Goal: Information Seeking & Learning: Learn about a topic

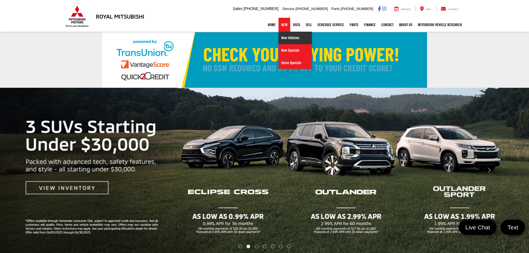
click at [283, 38] on link "New Vehicles" at bounding box center [295, 38] width 33 height 13
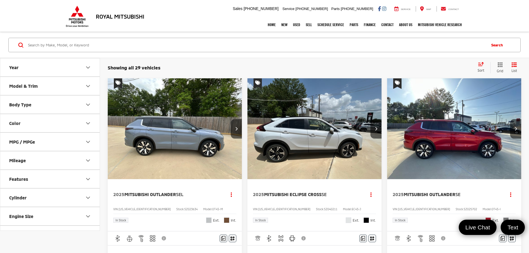
click at [52, 106] on button "Body Type" at bounding box center [50, 105] width 100 height 18
click at [29, 121] on img at bounding box center [24, 126] width 21 height 16
click at [0, 0] on input "SUV (29)" at bounding box center [0, 0] width 0 height 0
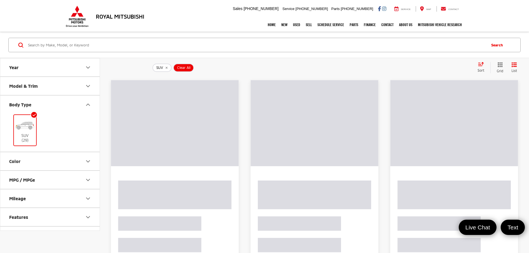
scroll to position [41, 0]
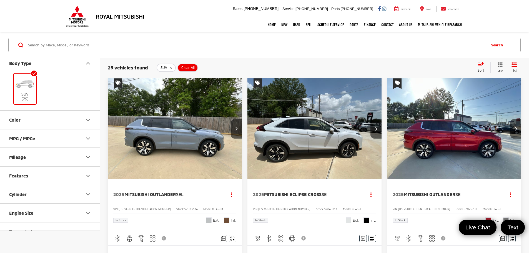
click at [66, 167] on button "Features" at bounding box center [50, 176] width 100 height 18
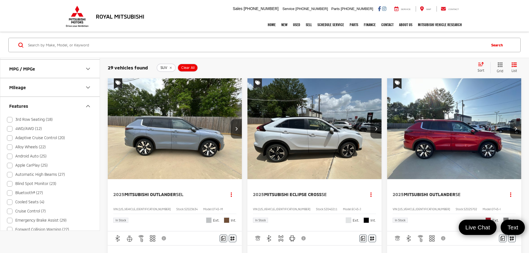
click at [34, 164] on label "Apple CarPlay (25)" at bounding box center [27, 165] width 41 height 9
checkbox input "true"
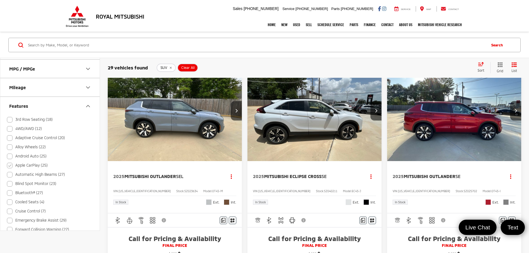
scroll to position [28, 0]
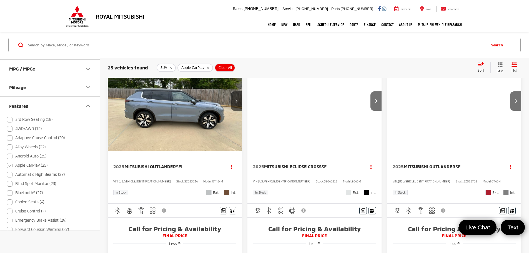
click at [33, 192] on label "Bluetooth® (27)" at bounding box center [25, 192] width 36 height 9
checkbox input "true"
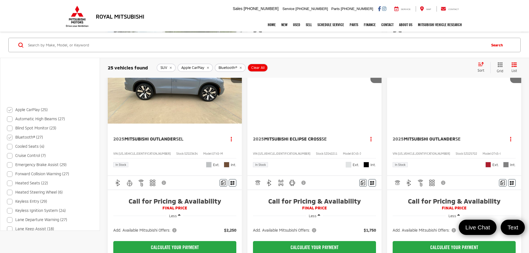
scroll to position [278, 0]
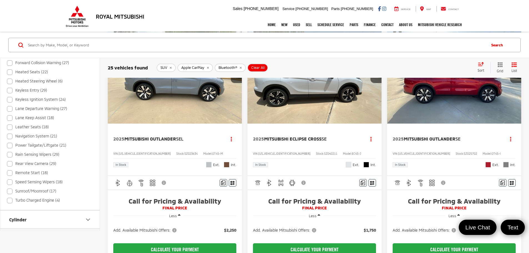
click at [34, 190] on label "Sunroof/Moonroof (17)" at bounding box center [31, 191] width 49 height 9
checkbox input "true"
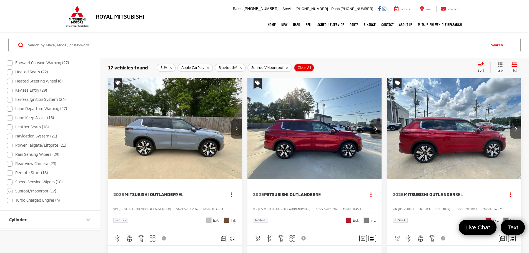
click at [481, 61] on div "17 vehicles found SUV Apple CarPlay Bluetooth® Sunroof/Moonroof Clear All + 0 t…" at bounding box center [314, 68] width 429 height 20
click at [481, 66] on icon "Select sort value" at bounding box center [481, 64] width 5 height 3
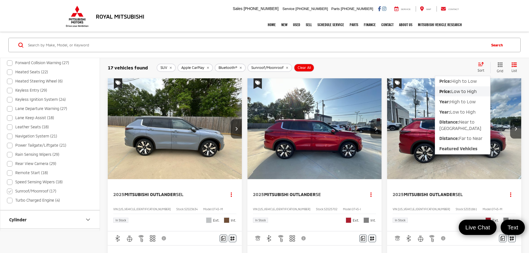
click at [435, 65] on div "SUV Apple CarPlay Bluetooth® Sunroof/Moonroof Clear All + 0" at bounding box center [315, 68] width 316 height 8
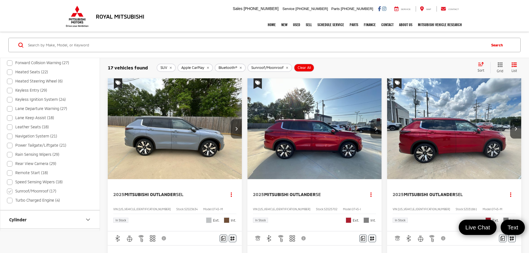
click at [235, 127] on icon "Next image" at bounding box center [236, 129] width 3 height 4
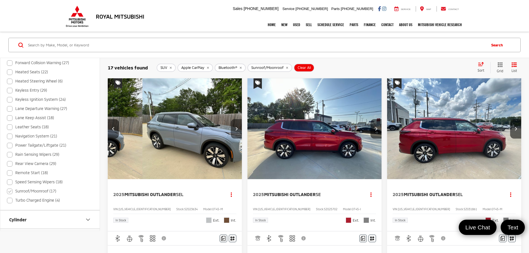
click at [235, 127] on icon "Next image" at bounding box center [236, 129] width 3 height 4
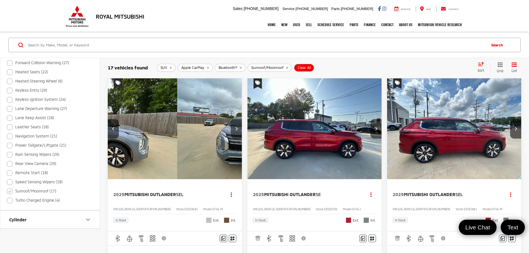
click at [235, 127] on icon "Next image" at bounding box center [236, 129] width 3 height 4
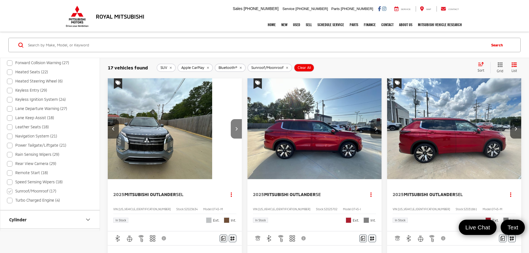
click at [235, 127] on icon "Next image" at bounding box center [236, 129] width 3 height 4
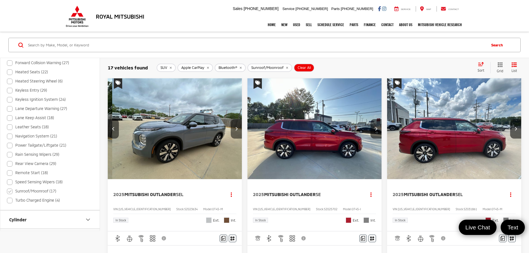
click at [235, 127] on icon "Next image" at bounding box center [236, 129] width 3 height 4
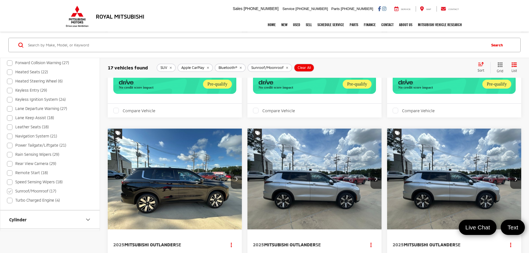
scroll to position [834, 0]
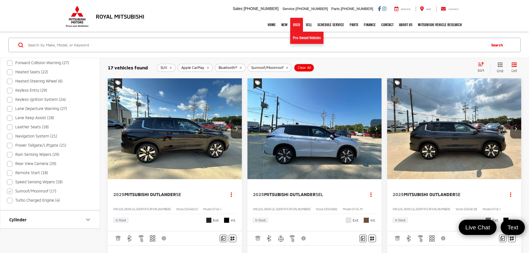
click at [293, 25] on link "Used" at bounding box center [296, 25] width 13 height 14
click at [296, 38] on link "Pre-Owned Vehicles" at bounding box center [306, 38] width 33 height 12
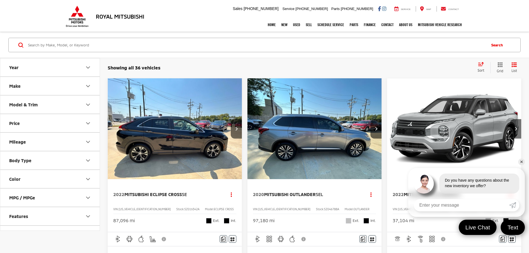
click at [33, 160] on button "Body Type" at bounding box center [50, 160] width 100 height 18
click at [54, 183] on img at bounding box center [49, 182] width 21 height 16
click at [0, 0] on input "SUV (25)" at bounding box center [0, 0] width 0 height 0
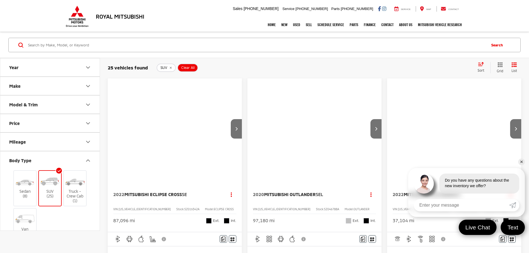
click at [88, 159] on icon "Body Type" at bounding box center [88, 160] width 7 height 7
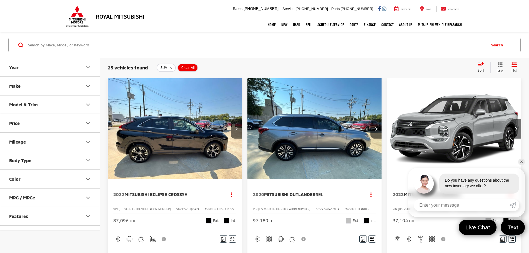
click at [78, 217] on button "Features" at bounding box center [50, 216] width 100 height 18
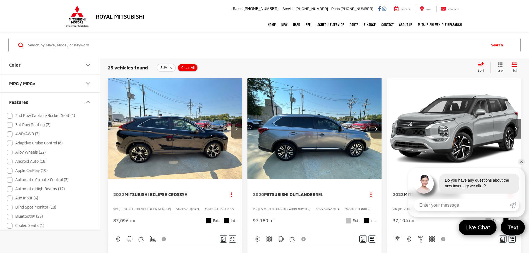
scroll to position [139, 0]
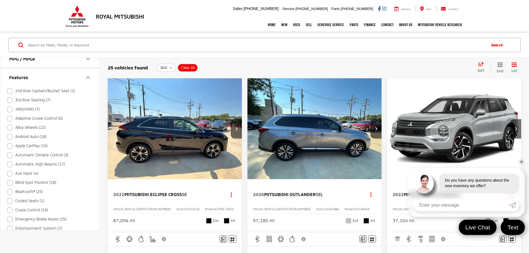
click at [31, 146] on label "Apple CarPlay (19)" at bounding box center [27, 145] width 41 height 9
checkbox input "true"
click at [32, 191] on label "Bluetooth® (25)" at bounding box center [25, 191] width 36 height 9
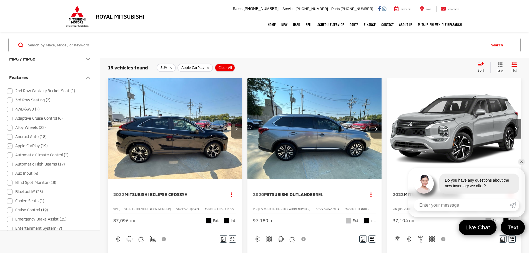
checkbox input "true"
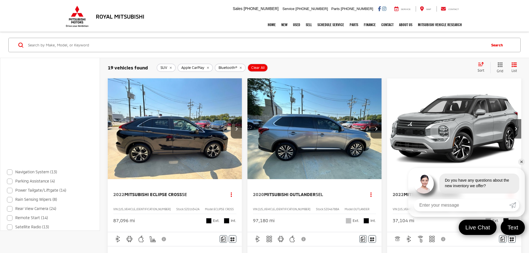
scroll to position [389, 0]
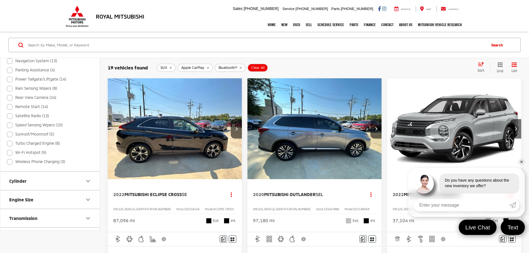
click at [35, 134] on label "Sunroof/Moonroof (5)" at bounding box center [30, 134] width 47 height 9
checkbox input "true"
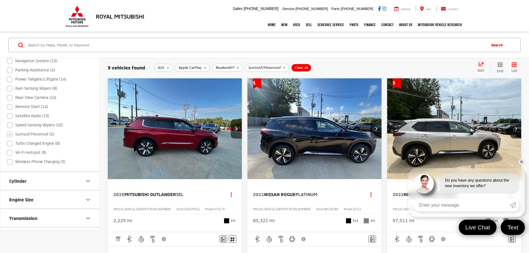
click at [522, 162] on link "✕" at bounding box center [521, 162] width 7 height 7
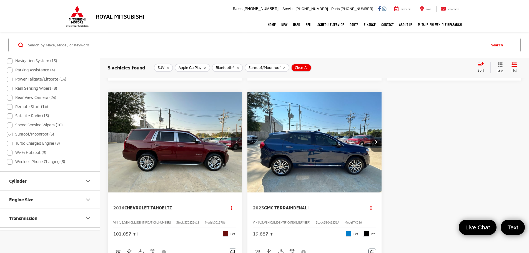
scroll to position [278, 0]
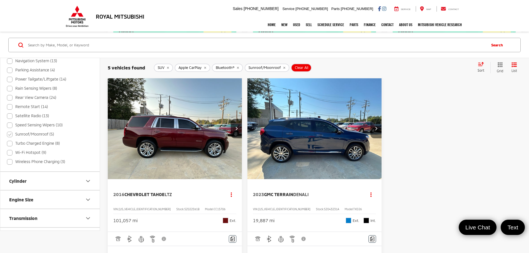
click at [371, 119] on button "Next image" at bounding box center [376, 128] width 11 height 19
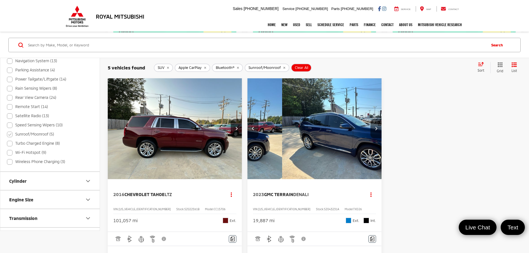
click at [371, 119] on button "Next image" at bounding box center [376, 128] width 11 height 19
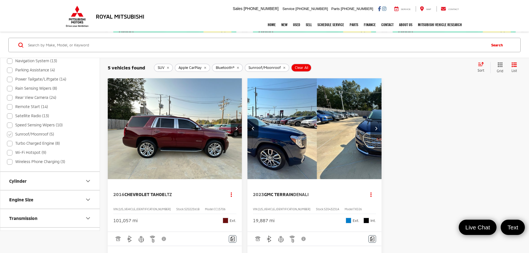
click at [371, 119] on button "Next image" at bounding box center [376, 128] width 11 height 19
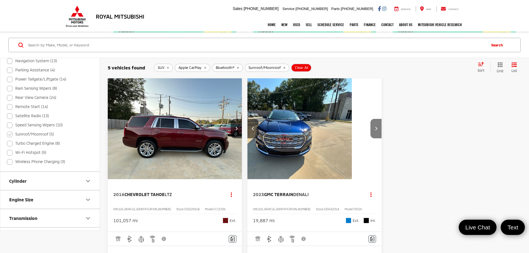
click at [371, 119] on button "Next image" at bounding box center [376, 128] width 11 height 19
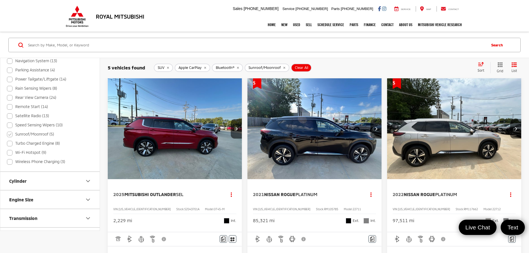
scroll to position [333, 0]
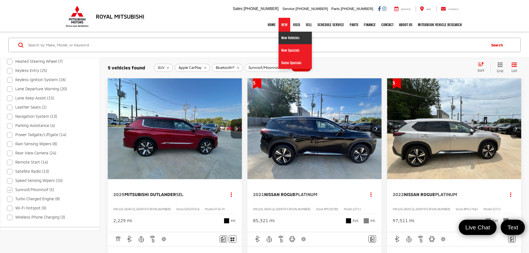
click at [284, 41] on link "New Vehicles" at bounding box center [295, 38] width 33 height 13
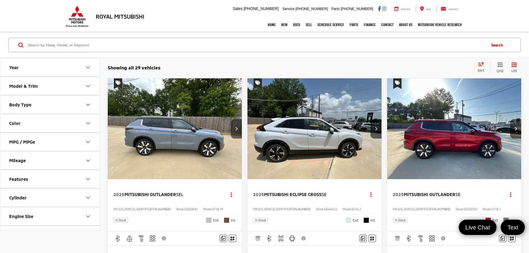
click at [231, 119] on button "Next image" at bounding box center [236, 128] width 11 height 19
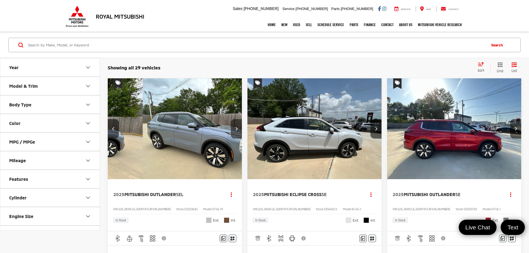
scroll to position [0, 100]
click at [161, 100] on img "2025 Mitsubishi Outlander SEL 1" at bounding box center [210, 128] width 135 height 101
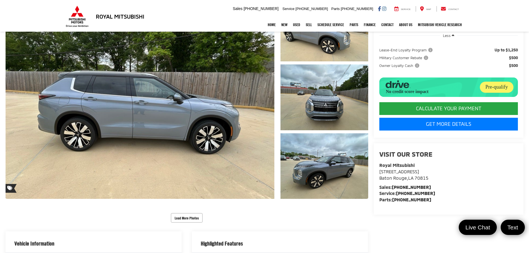
scroll to position [82, 0]
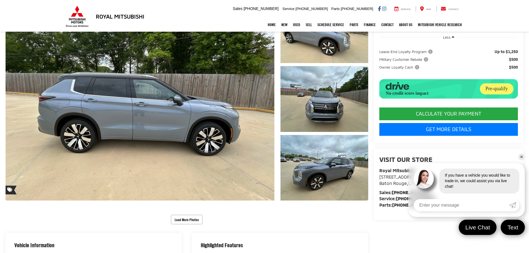
click at [520, 157] on link "✕" at bounding box center [521, 157] width 7 height 7
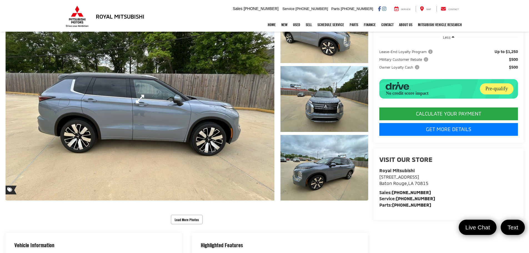
click at [205, 86] on link "Expand Photo 0" at bounding box center [140, 98] width 269 height 203
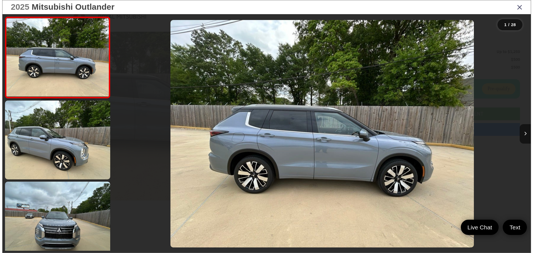
scroll to position [83, 0]
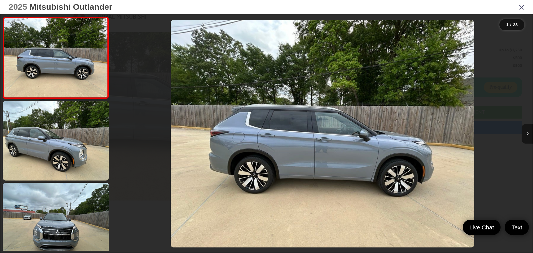
click at [525, 136] on button "Next image" at bounding box center [527, 133] width 11 height 19
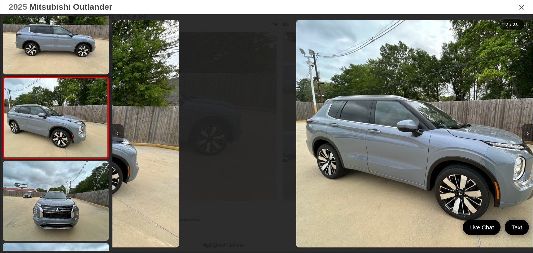
scroll to position [22, 0]
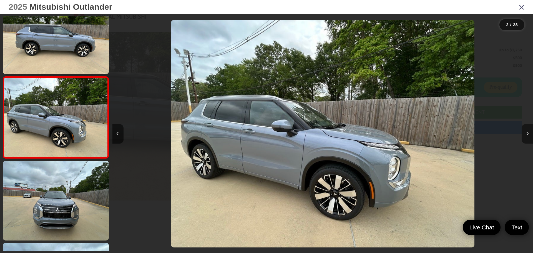
click at [525, 136] on button "Next image" at bounding box center [527, 133] width 11 height 19
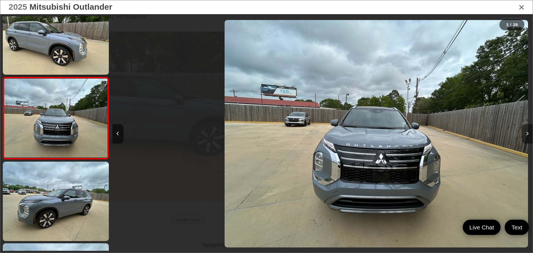
scroll to position [104, 0]
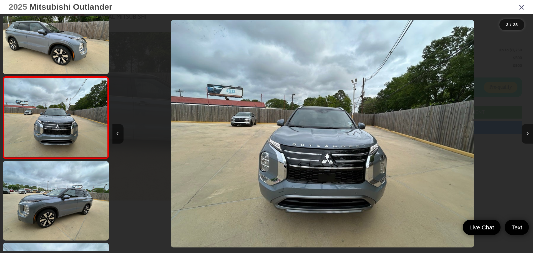
click at [525, 136] on button "Next image" at bounding box center [527, 133] width 11 height 19
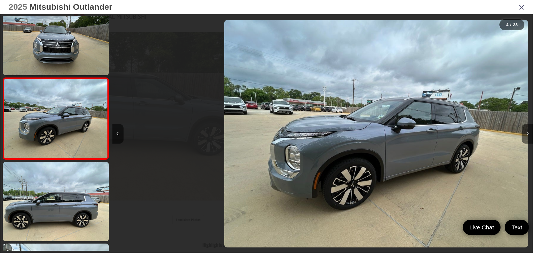
scroll to position [186, 0]
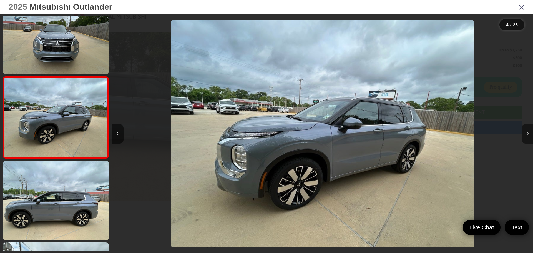
click at [525, 136] on button "Next image" at bounding box center [527, 133] width 11 height 19
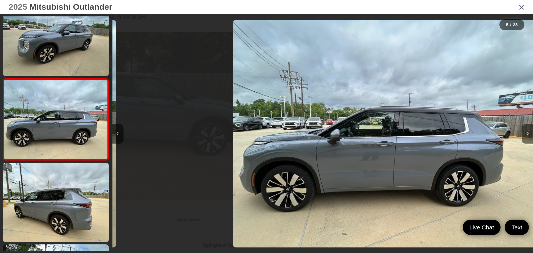
scroll to position [267, 0]
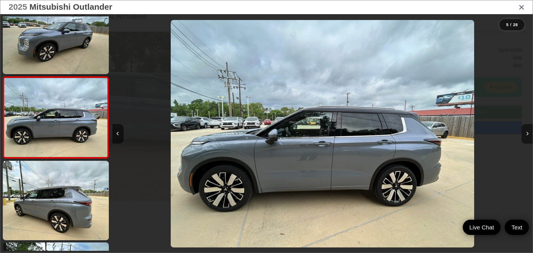
click at [525, 136] on button "Next image" at bounding box center [527, 133] width 11 height 19
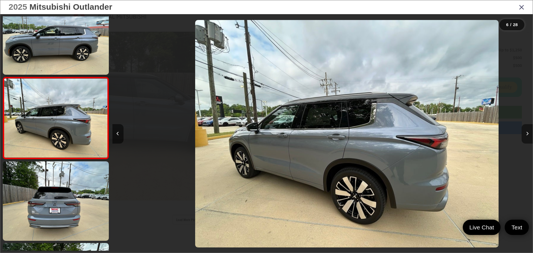
scroll to position [349, 0]
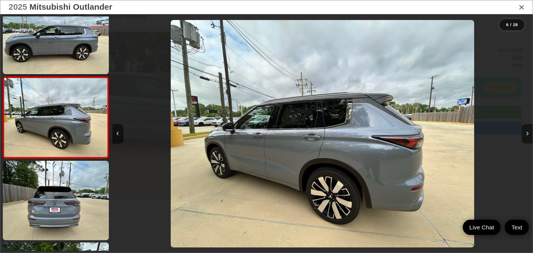
click at [525, 136] on button "Next image" at bounding box center [527, 133] width 11 height 19
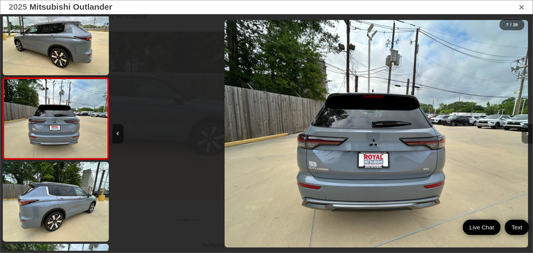
scroll to position [431, 0]
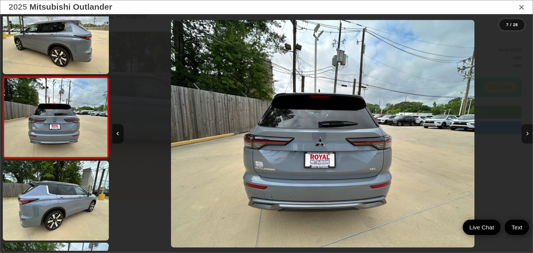
click at [525, 136] on button "Next image" at bounding box center [527, 133] width 11 height 19
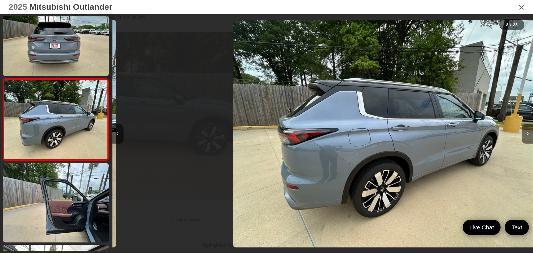
scroll to position [512, 0]
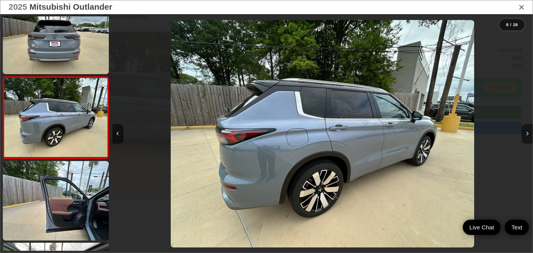
click at [525, 136] on button "Next image" at bounding box center [527, 133] width 11 height 19
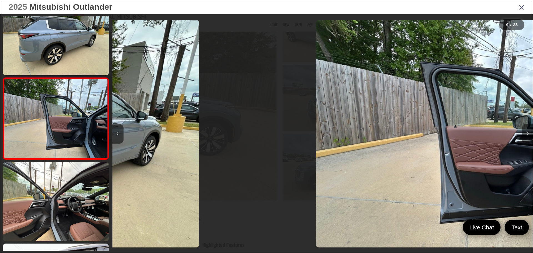
scroll to position [0, 0]
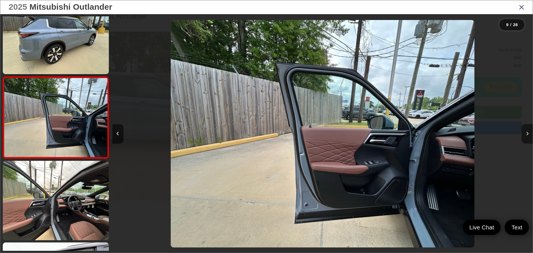
click at [525, 136] on button "Next image" at bounding box center [527, 133] width 11 height 19
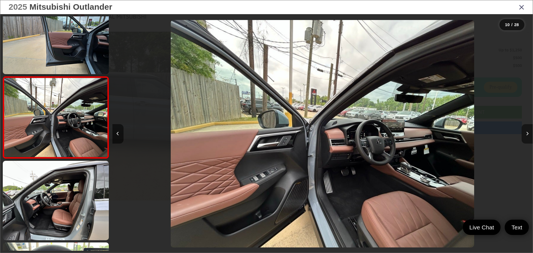
click at [525, 136] on button "Next image" at bounding box center [527, 133] width 11 height 19
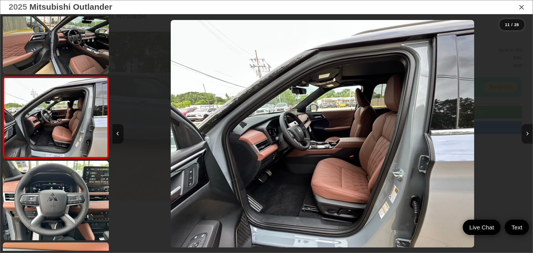
click at [525, 136] on button "Next image" at bounding box center [527, 133] width 11 height 19
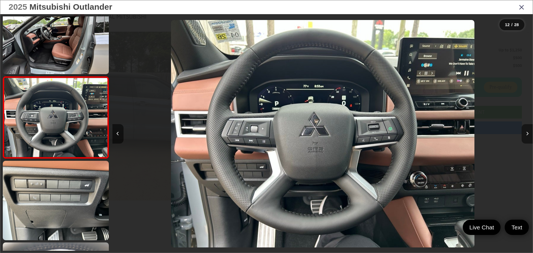
click at [525, 136] on button "Next image" at bounding box center [527, 133] width 11 height 19
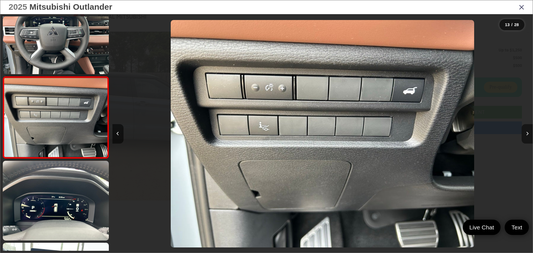
click at [525, 136] on button "Next image" at bounding box center [527, 133] width 11 height 19
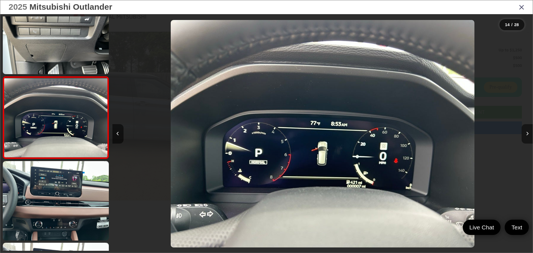
click at [525, 136] on button "Next image" at bounding box center [527, 133] width 11 height 19
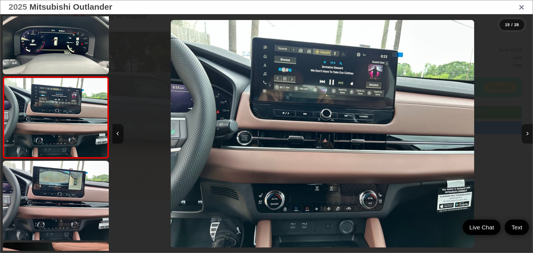
click at [525, 136] on button "Next image" at bounding box center [527, 133] width 11 height 19
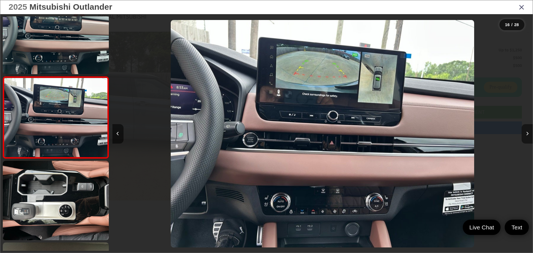
click at [525, 136] on button "Next image" at bounding box center [527, 133] width 11 height 19
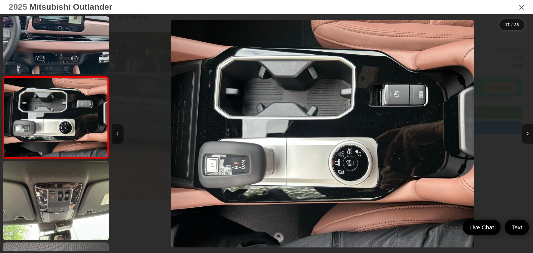
click at [525, 136] on button "Next image" at bounding box center [527, 133] width 11 height 19
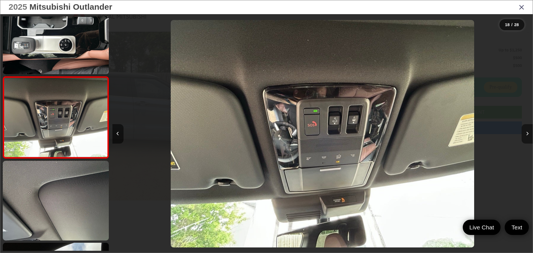
click at [525, 136] on button "Next image" at bounding box center [527, 133] width 11 height 19
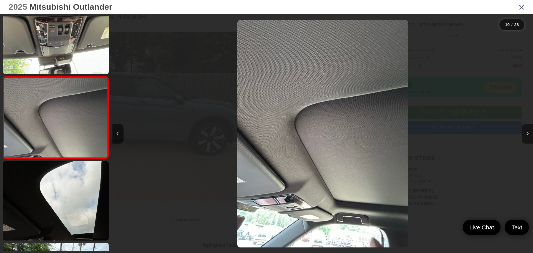
click at [525, 136] on button "Next image" at bounding box center [527, 133] width 11 height 19
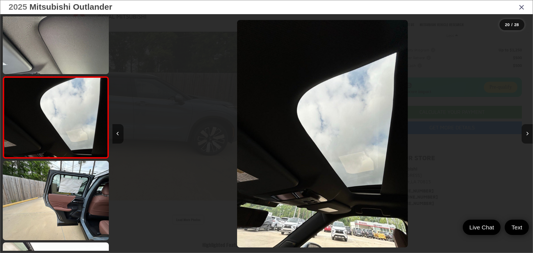
click at [525, 136] on button "Next image" at bounding box center [527, 133] width 11 height 19
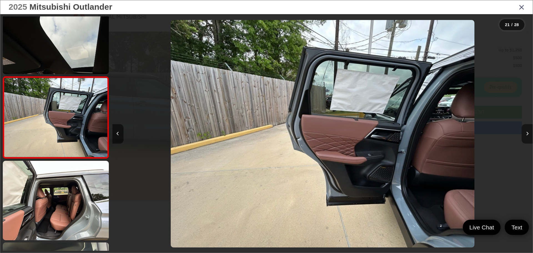
click at [525, 136] on button "Next image" at bounding box center [527, 133] width 11 height 19
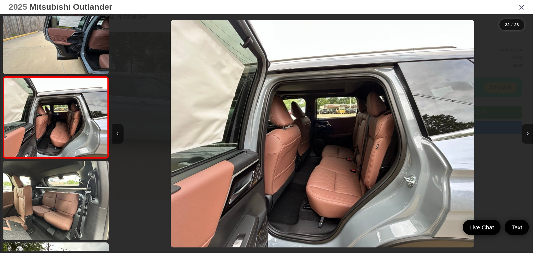
click at [525, 136] on button "Next image" at bounding box center [527, 133] width 11 height 19
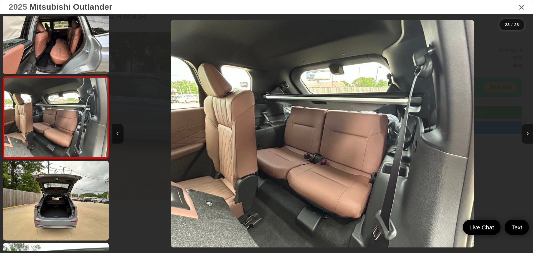
click at [525, 136] on button "Next image" at bounding box center [527, 133] width 11 height 19
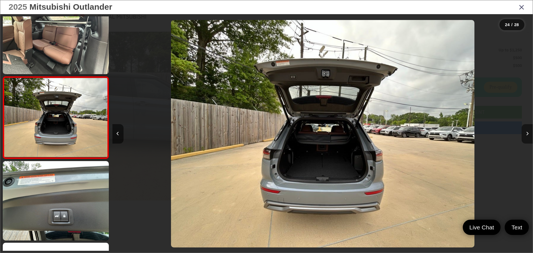
click at [525, 136] on button "Next image" at bounding box center [527, 133] width 11 height 19
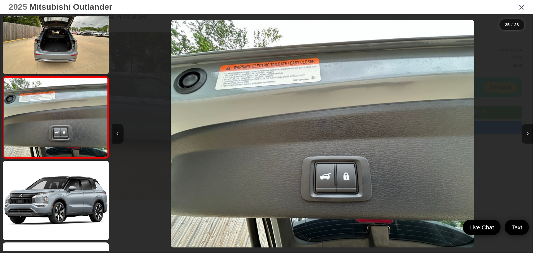
click at [523, 136] on button "Next image" at bounding box center [527, 133] width 11 height 19
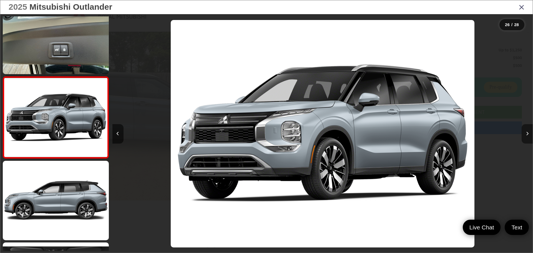
click at [523, 136] on button "Next image" at bounding box center [527, 133] width 11 height 19
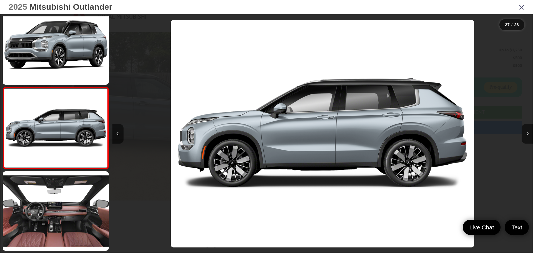
click at [520, 6] on icon "Close gallery" at bounding box center [522, 6] width 6 height 7
